Goal: Information Seeking & Learning: Learn about a topic

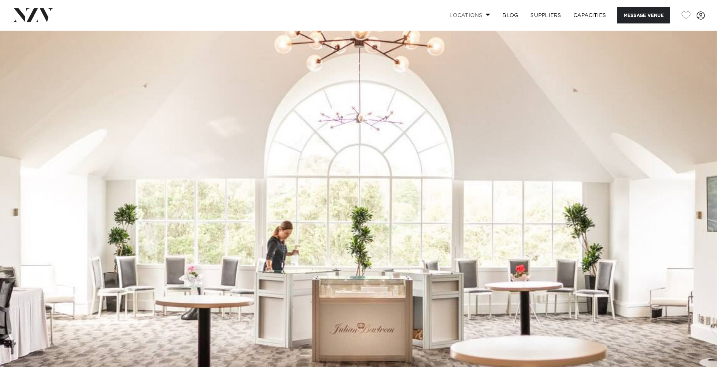
click at [486, 15] on span at bounding box center [488, 14] width 5 height 3
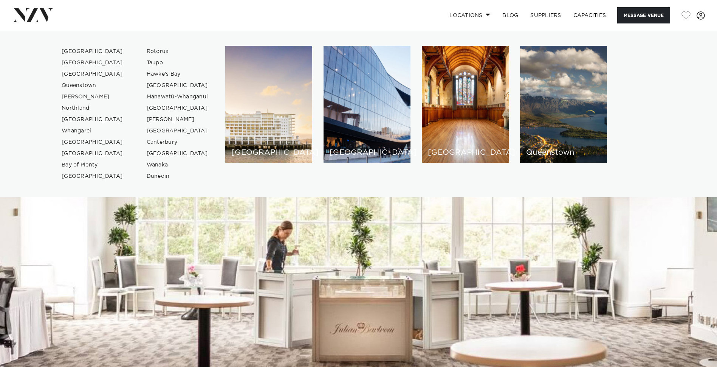
click at [486, 15] on span at bounding box center [488, 14] width 5 height 3
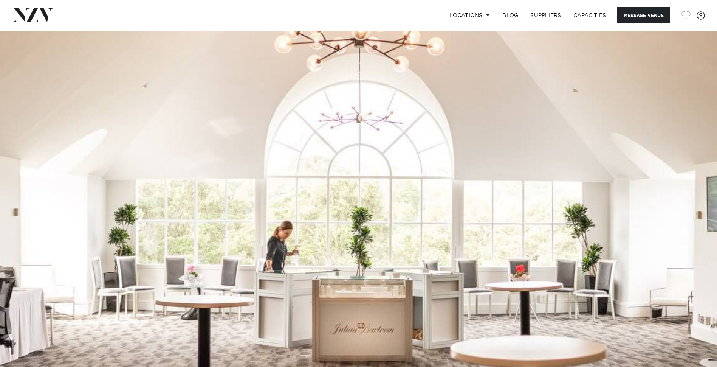
click at [278, 259] on img at bounding box center [358, 199] width 717 height 336
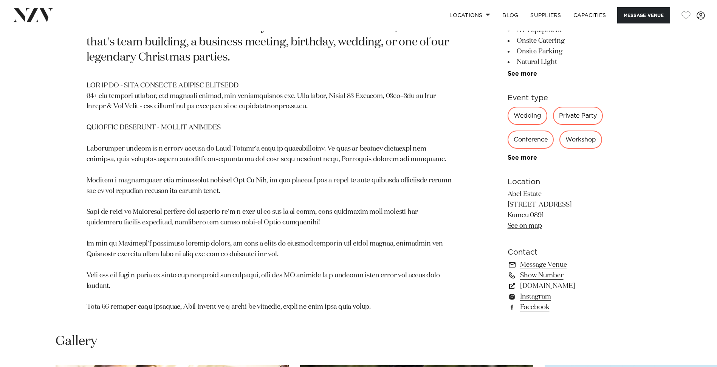
scroll to position [454, 0]
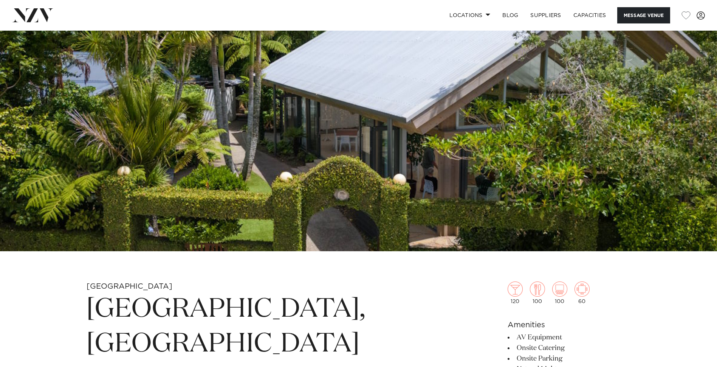
scroll to position [113, 0]
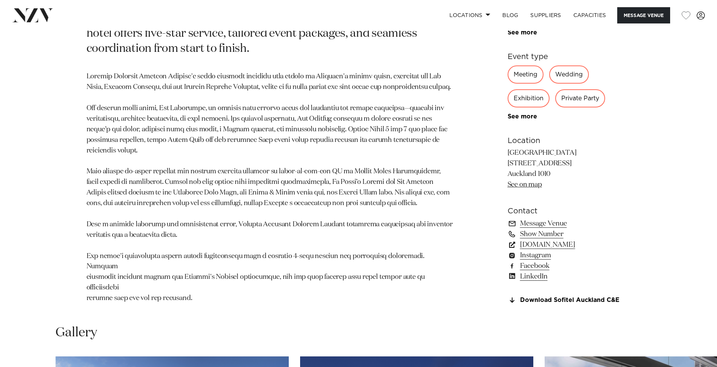
click at [565, 250] on link "www.sofitel-auckland.com" at bounding box center [569, 244] width 123 height 11
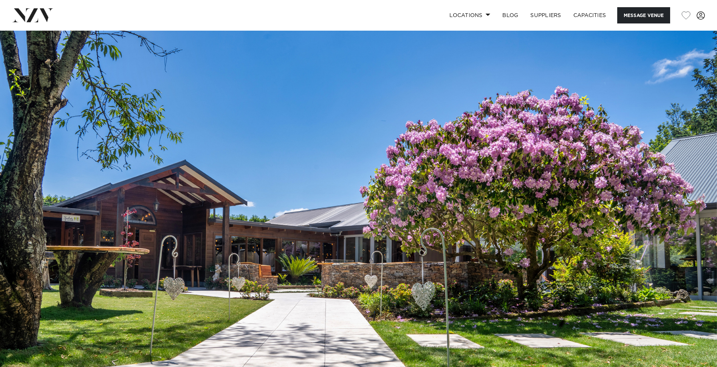
drag, startPoint x: 330, startPoint y: 208, endPoint x: 272, endPoint y: 206, distance: 57.9
click at [272, 206] on img at bounding box center [358, 199] width 717 height 336
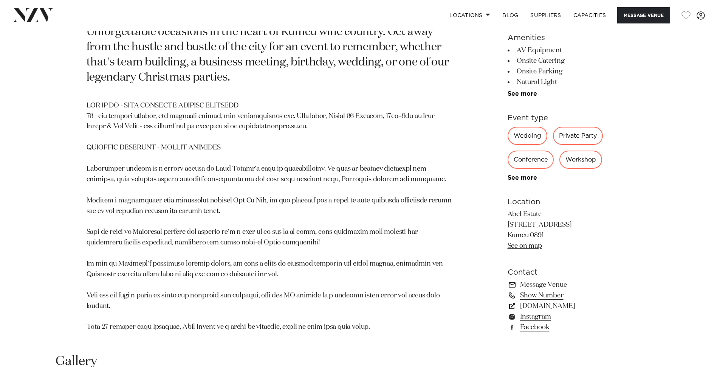
scroll to position [416, 0]
